Goal: Navigation & Orientation: Find specific page/section

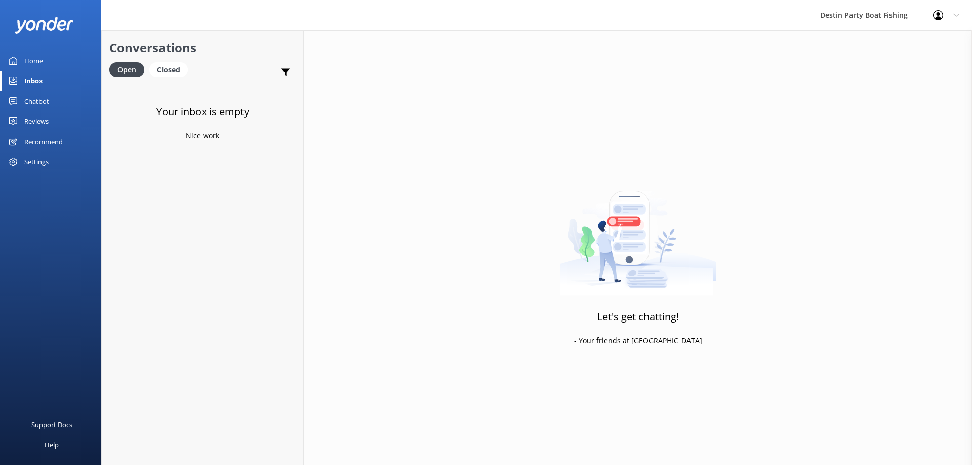
click at [33, 78] on div "Inbox" at bounding box center [33, 81] width 19 height 20
click at [37, 118] on div "Reviews" at bounding box center [36, 121] width 24 height 20
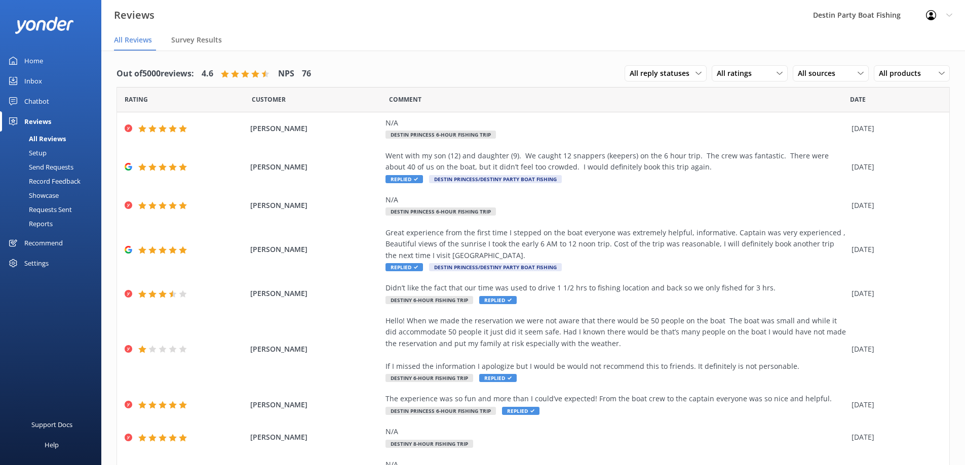
click at [37, 82] on div "Inbox" at bounding box center [33, 81] width 18 height 20
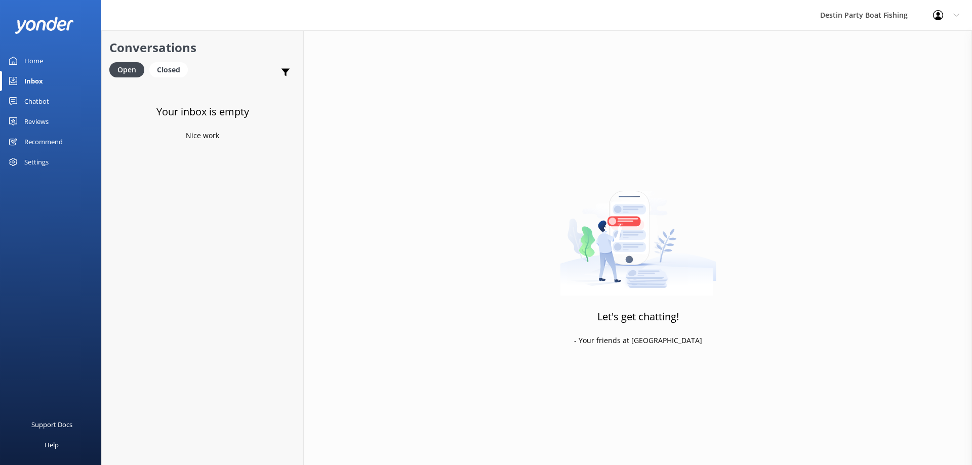
click at [36, 126] on div "Reviews" at bounding box center [36, 121] width 24 height 20
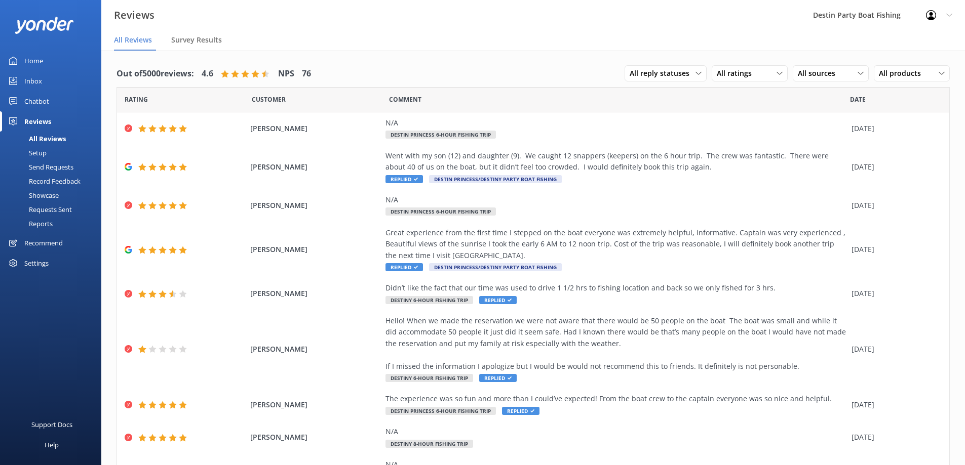
click at [30, 81] on div "Inbox" at bounding box center [33, 81] width 18 height 20
